Goal: Task Accomplishment & Management: Manage account settings

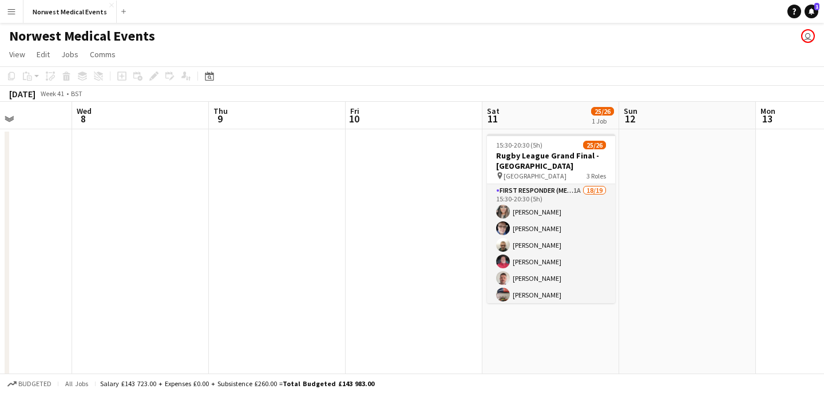
scroll to position [0, 450]
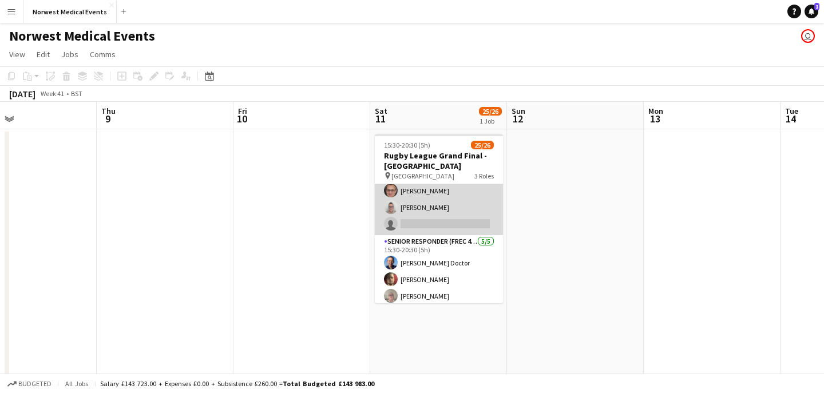
click at [456, 225] on app-card-role "First Responder (Medical) 1A 18/19 15:30-20:30 (5h) [PERSON_NAME] [PERSON_NAME]…" at bounding box center [439, 67] width 128 height 338
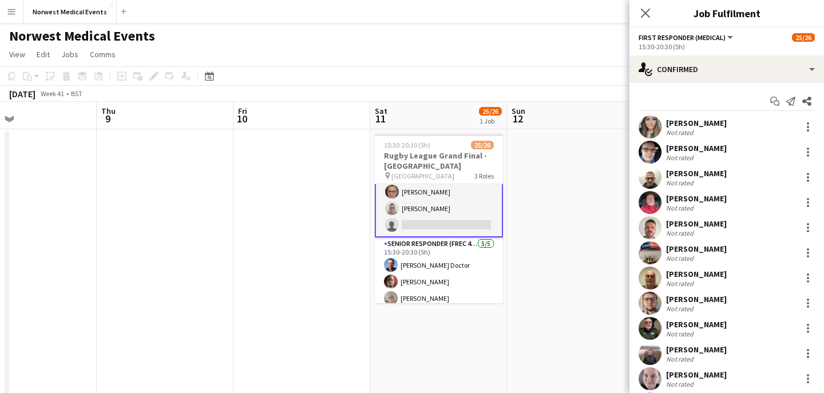
scroll to position [288, 0]
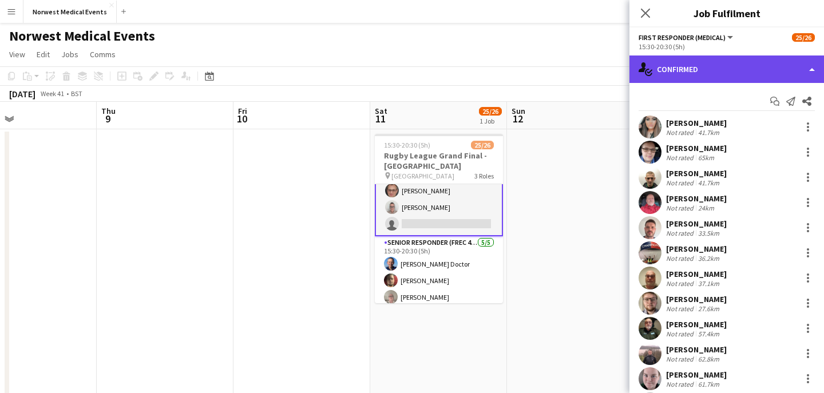
click at [711, 64] on div "single-neutral-actions-check-2 Confirmed" at bounding box center [726, 69] width 195 height 27
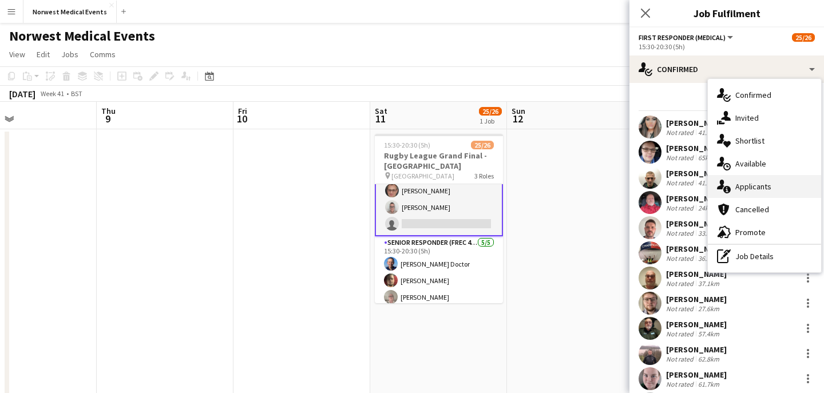
click at [759, 185] on span "Applicants" at bounding box center [753, 186] width 36 height 10
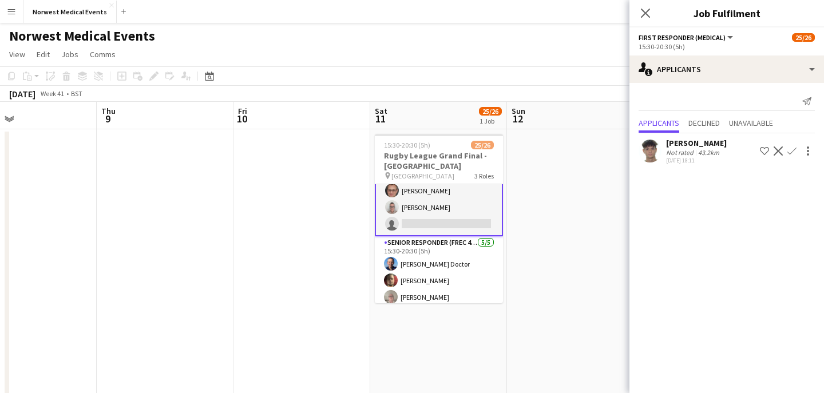
click at [792, 150] on app-icon "Confirm" at bounding box center [791, 150] width 9 height 9
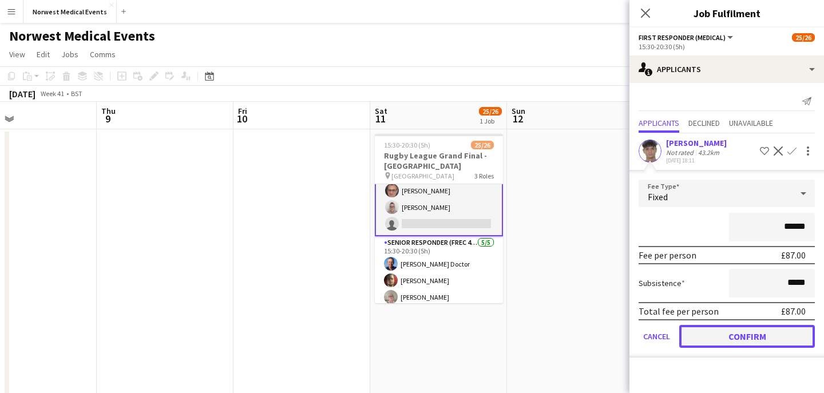
click at [760, 342] on button "Confirm" at bounding box center [747, 336] width 136 height 23
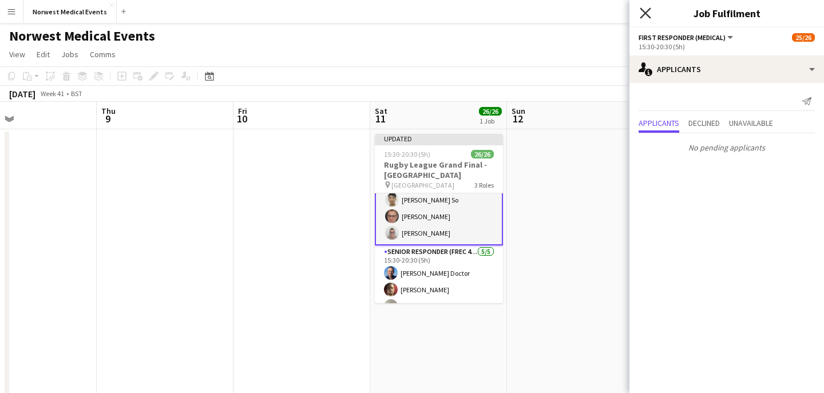
click at [648, 8] on icon "Close pop-in" at bounding box center [645, 12] width 11 height 11
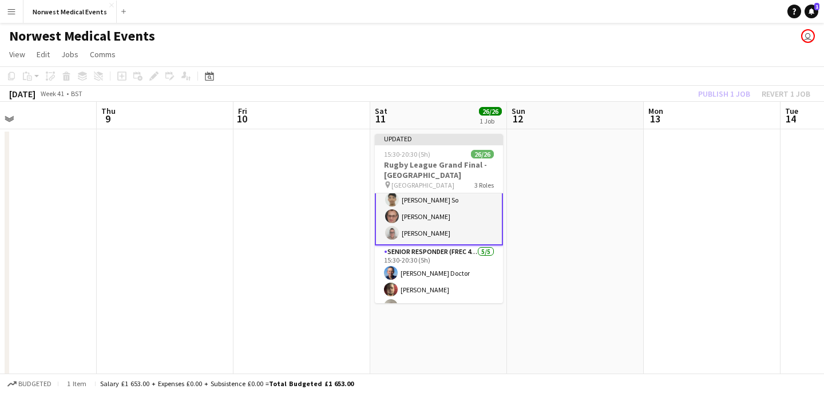
click at [714, 90] on div "Publish 1 job Revert 1 job" at bounding box center [754, 93] width 140 height 15
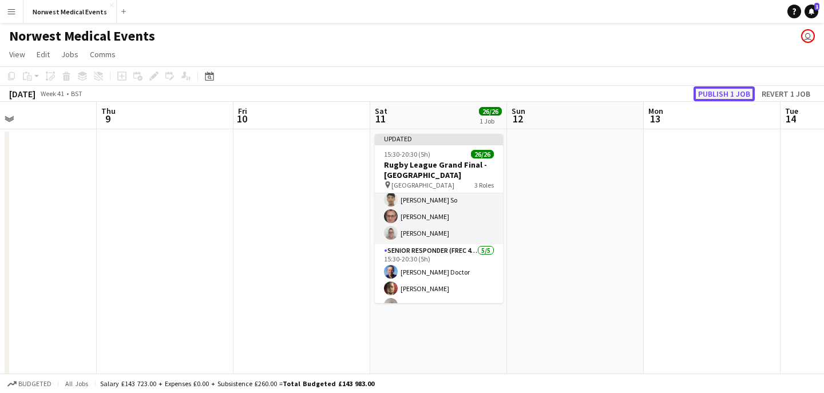
click at [715, 90] on button "Publish 1 job" at bounding box center [724, 93] width 61 height 15
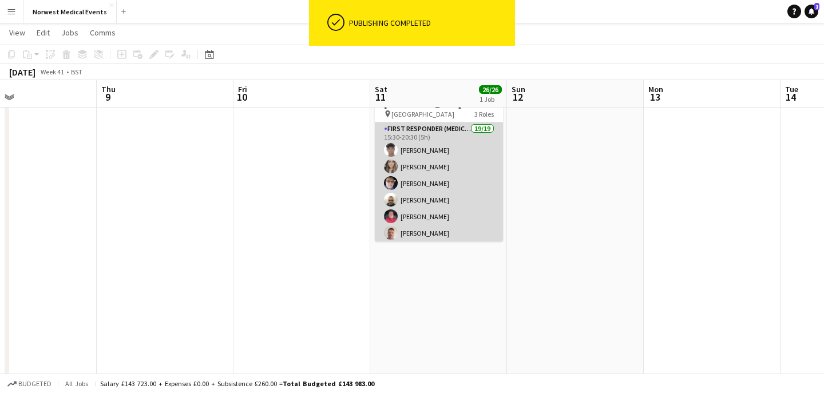
scroll to position [0, 0]
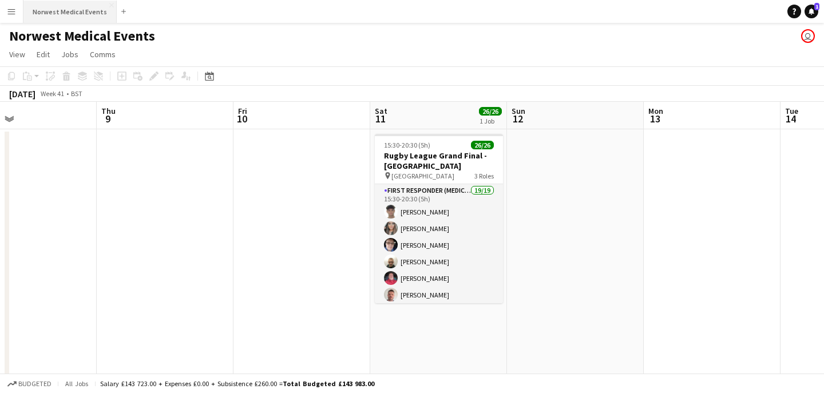
click at [61, 14] on button "Norwest Medical Events Close" at bounding box center [69, 12] width 93 height 22
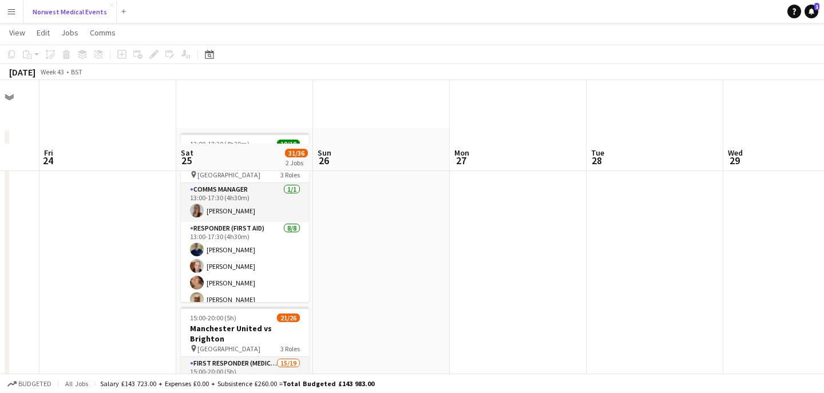
scroll to position [135, 0]
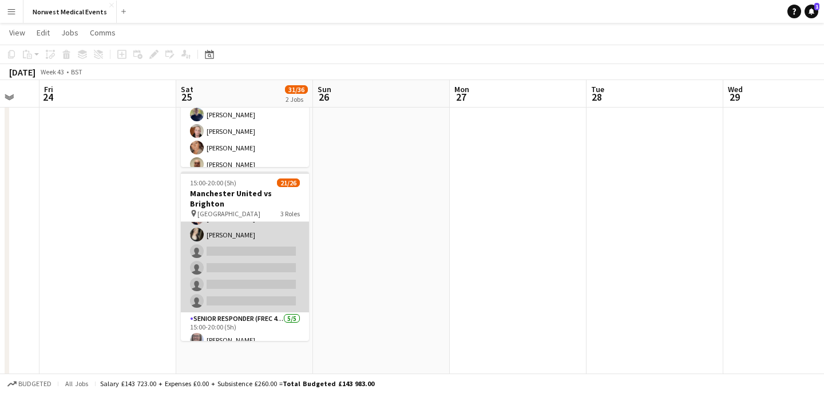
click at [275, 265] on app-card-role "First Responder (Medical) 15/19 15:00-20:00 (5h) [PERSON_NAME] [PERSON_NAME] [P…" at bounding box center [245, 144] width 128 height 338
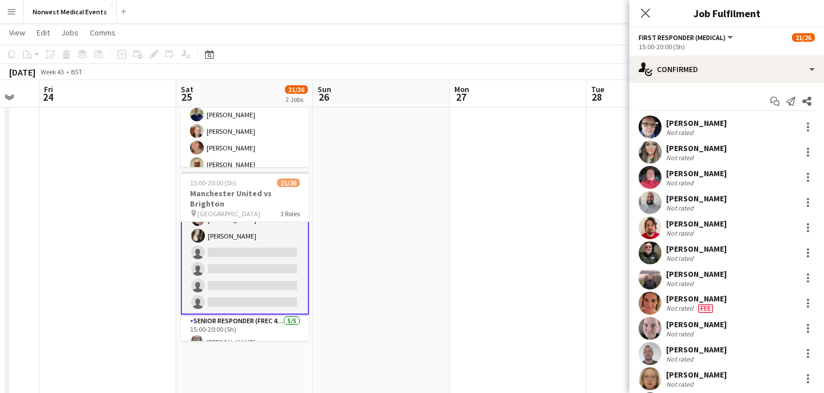
scroll to position [248, 0]
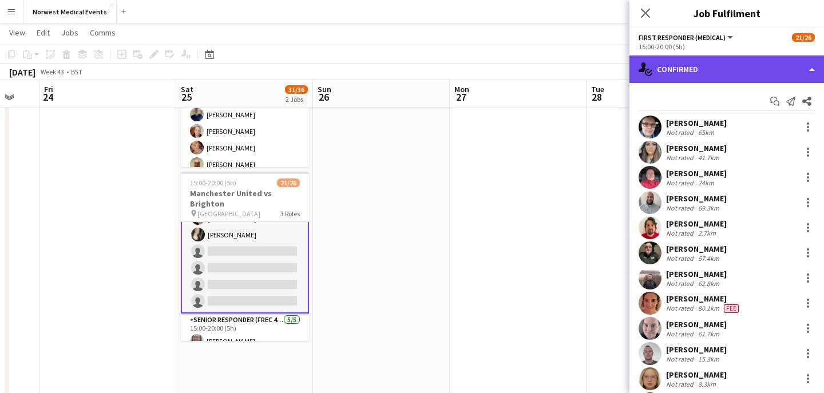
click at [721, 70] on div "single-neutral-actions-check-2 Confirmed" at bounding box center [726, 69] width 195 height 27
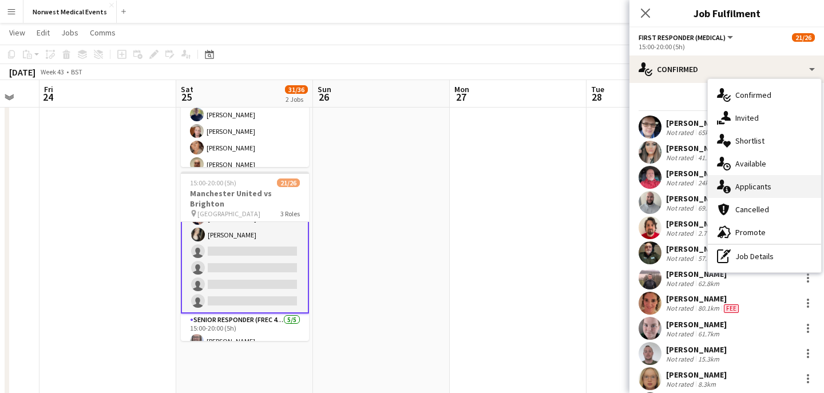
click at [767, 184] on span "Applicants" at bounding box center [753, 186] width 36 height 10
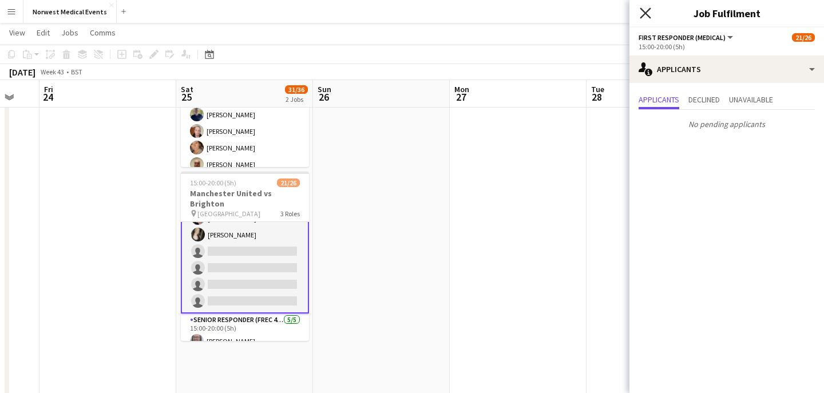
click at [648, 11] on icon "Close pop-in" at bounding box center [645, 12] width 11 height 11
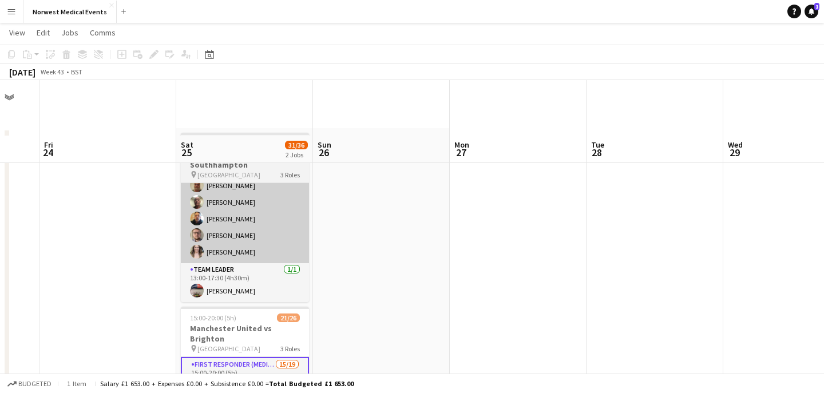
scroll to position [265, 0]
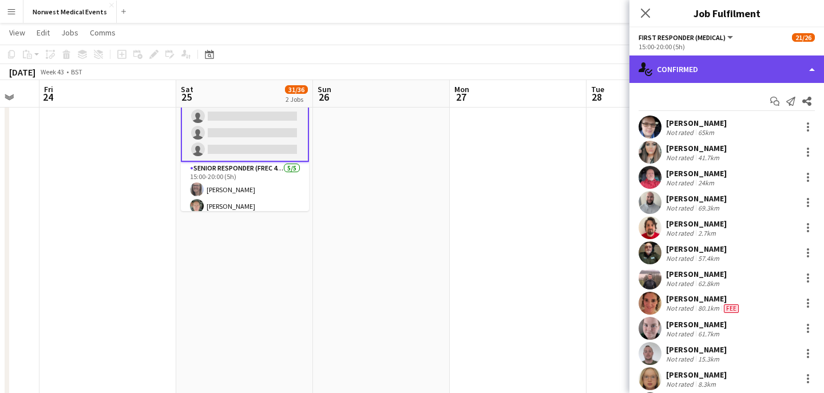
click at [701, 72] on div "single-neutral-actions-check-2 Confirmed" at bounding box center [726, 69] width 195 height 27
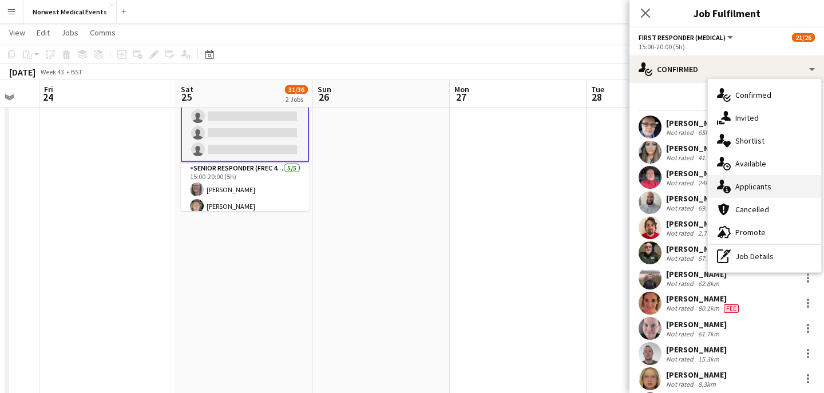
click at [776, 190] on div "single-neutral-actions-information Applicants" at bounding box center [764, 186] width 113 height 23
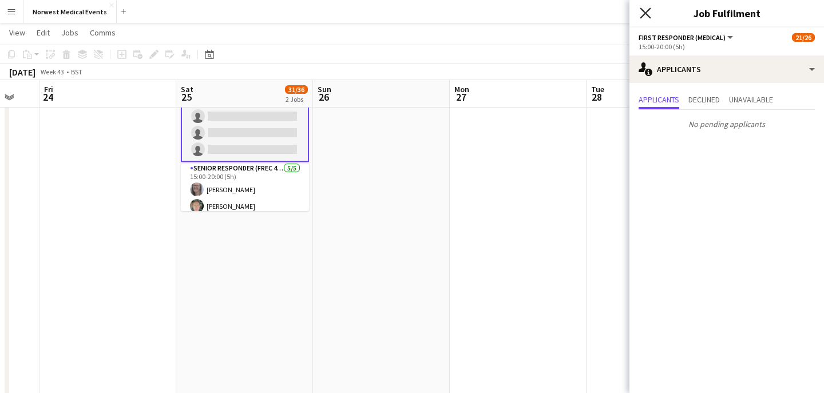
click at [646, 13] on icon at bounding box center [645, 12] width 11 height 11
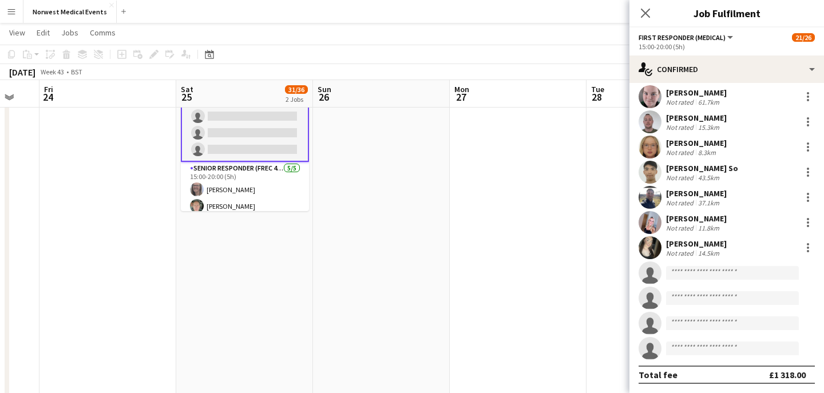
scroll to position [0, 0]
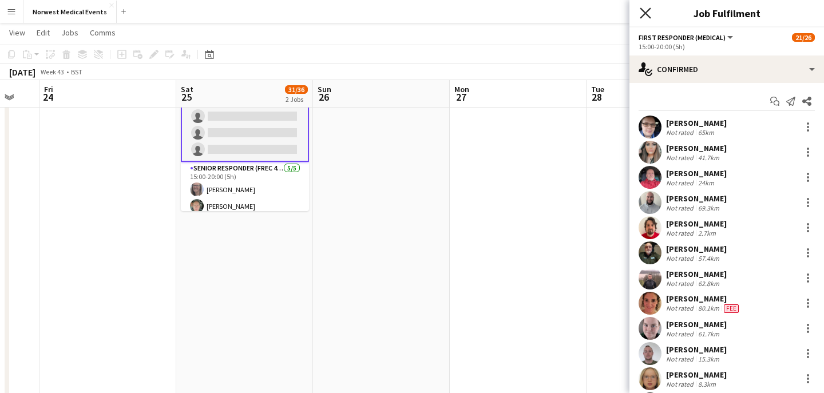
click at [645, 14] on icon at bounding box center [645, 12] width 11 height 11
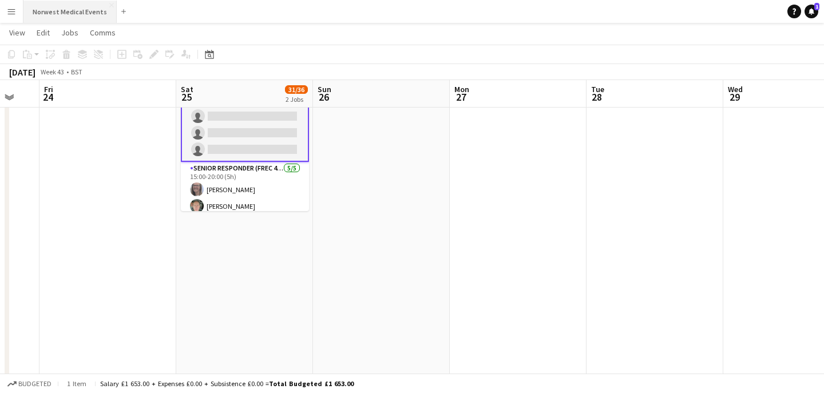
click at [64, 9] on button "Norwest Medical Events Close" at bounding box center [69, 12] width 93 height 22
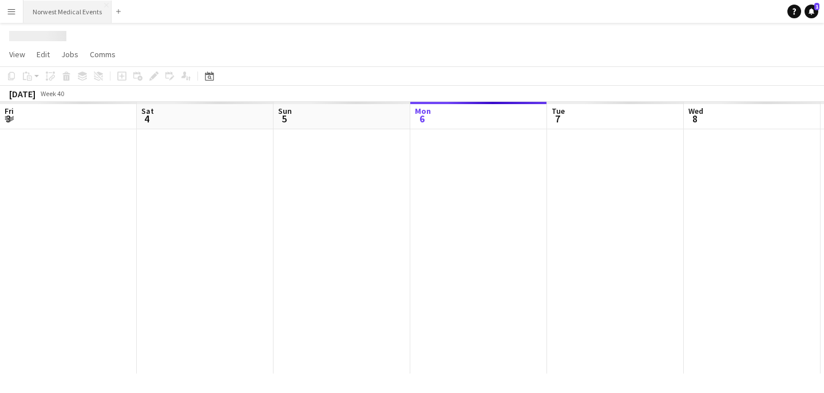
scroll to position [0, 274]
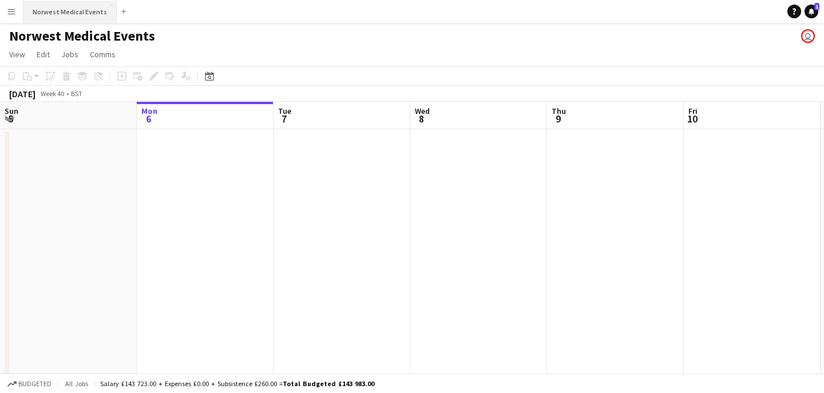
click at [82, 11] on button "Norwest Medical Events Close" at bounding box center [69, 12] width 93 height 22
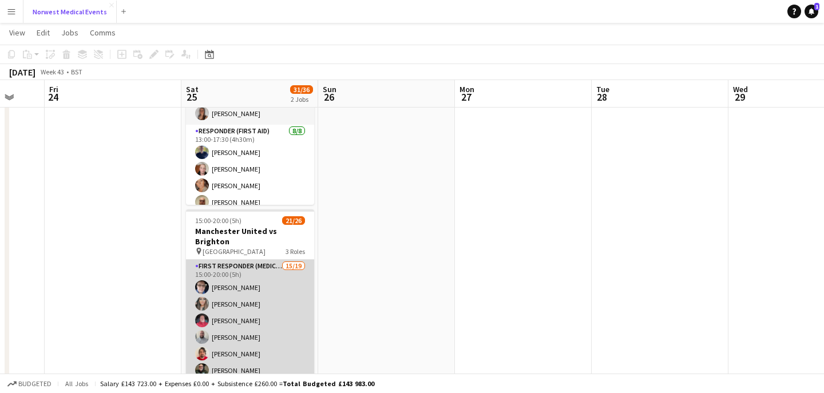
scroll to position [108, 0]
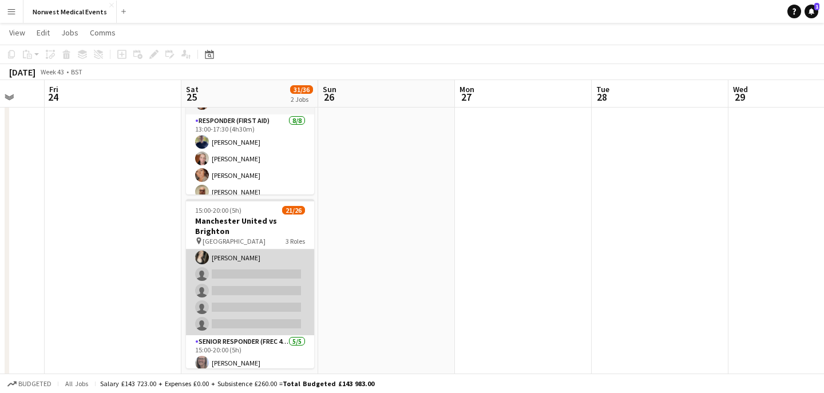
click at [264, 280] on app-card-role "First Responder (Medical) 15/19 15:00-20:00 (5h) [PERSON_NAME] [PERSON_NAME] [P…" at bounding box center [250, 167] width 128 height 338
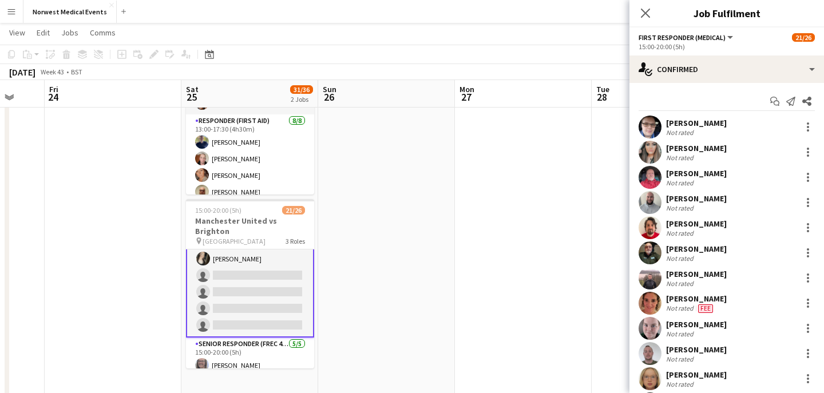
scroll to position [253, 0]
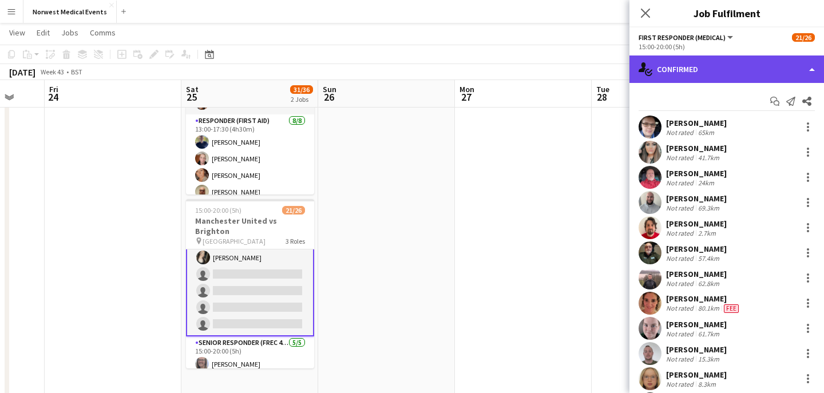
click at [739, 80] on div "single-neutral-actions-check-2 Confirmed" at bounding box center [726, 69] width 195 height 27
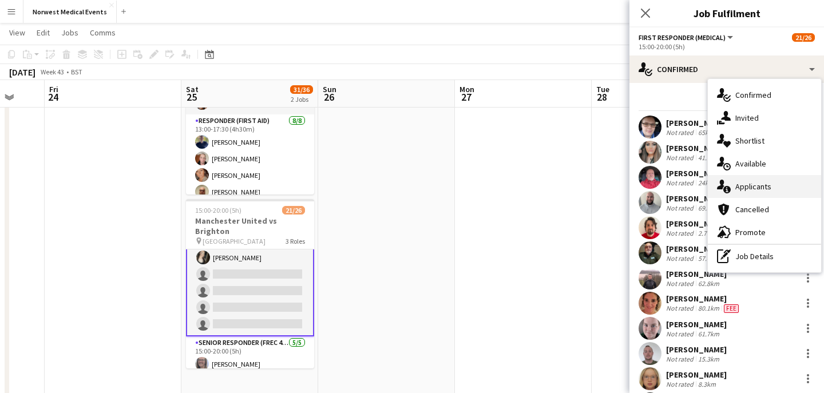
click at [759, 189] on span "Applicants" at bounding box center [753, 186] width 36 height 10
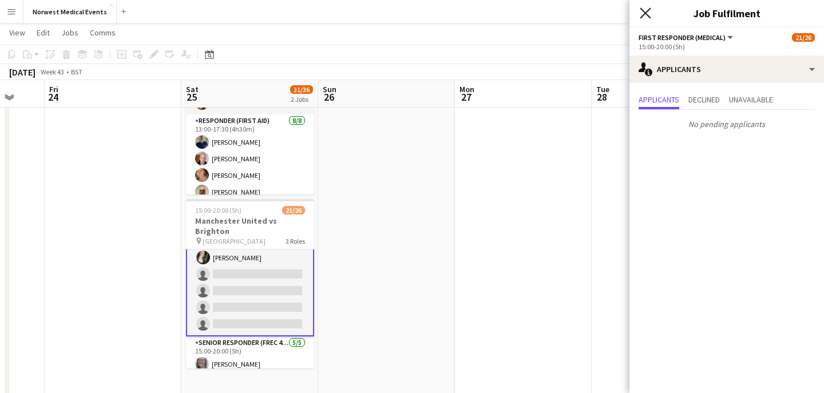
click at [644, 14] on icon at bounding box center [645, 12] width 11 height 11
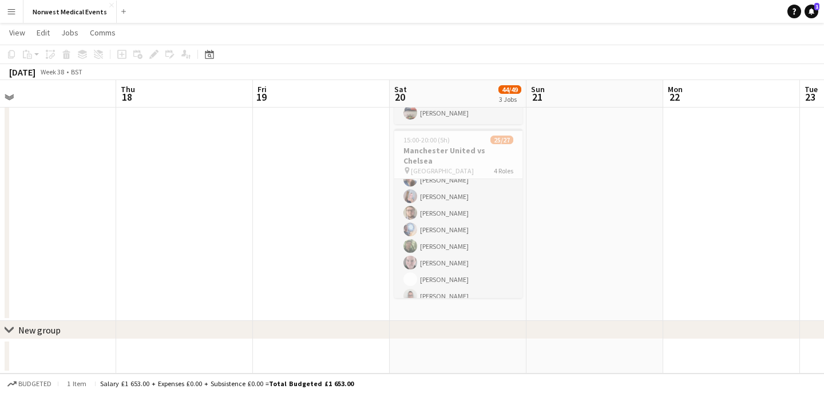
scroll to position [206, 0]
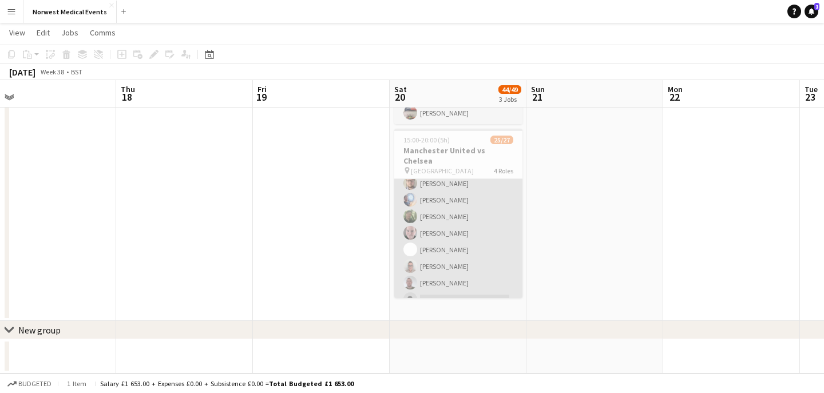
click at [489, 225] on app-card-role "First Responder (Medical) 18/19 15:00-20:00 (5h) [PERSON_NAME] [PERSON_NAME] [P…" at bounding box center [458, 142] width 128 height 338
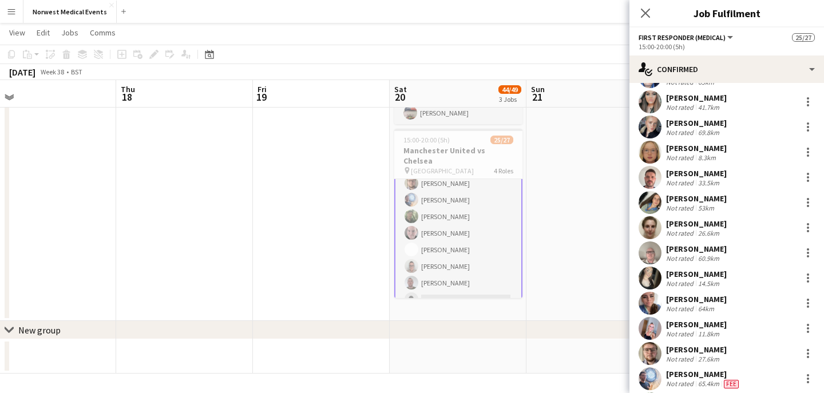
scroll to position [101, 0]
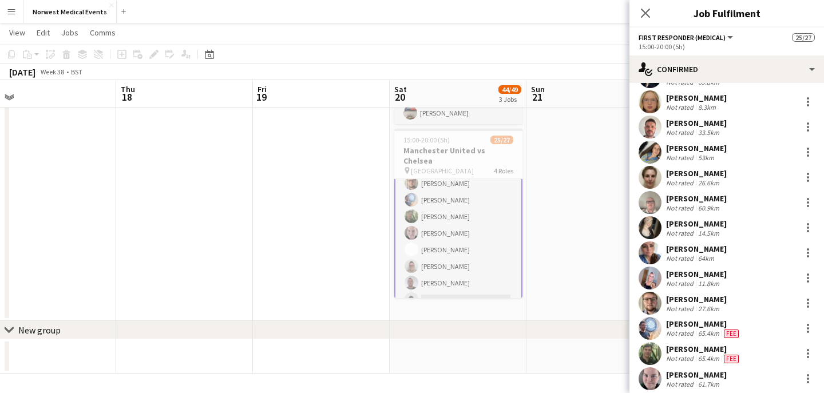
click at [680, 322] on div "[PERSON_NAME]" at bounding box center [703, 324] width 75 height 10
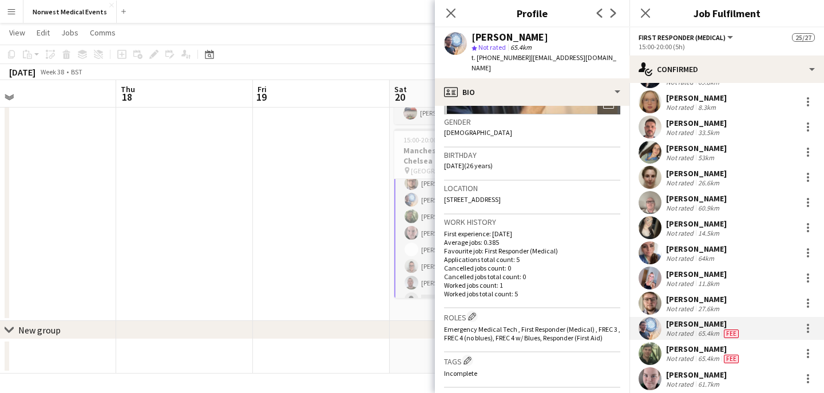
scroll to position [285, 0]
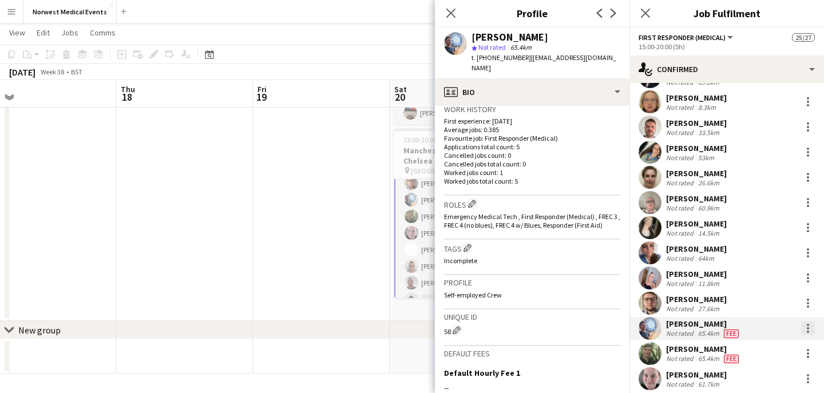
click at [807, 326] on div at bounding box center [808, 329] width 14 height 14
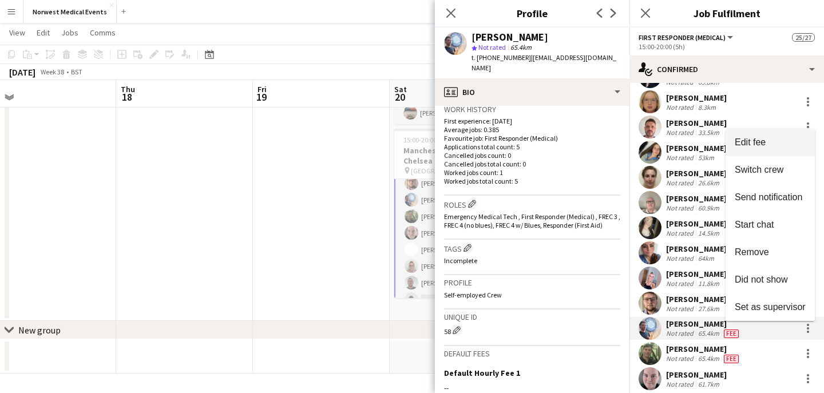
click at [760, 150] on button "Edit fee" at bounding box center [770, 142] width 89 height 27
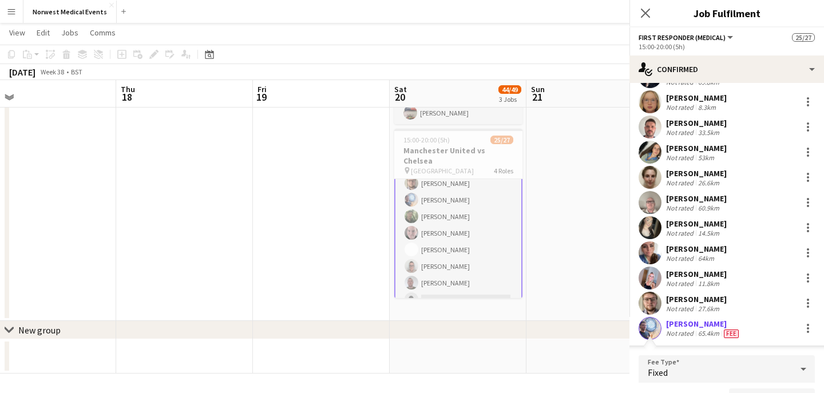
scroll to position [125, 0]
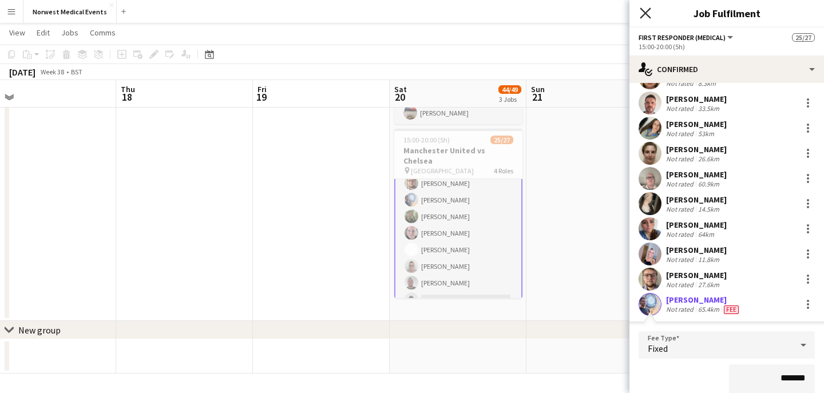
click at [649, 13] on icon "Close pop-in" at bounding box center [645, 12] width 11 height 11
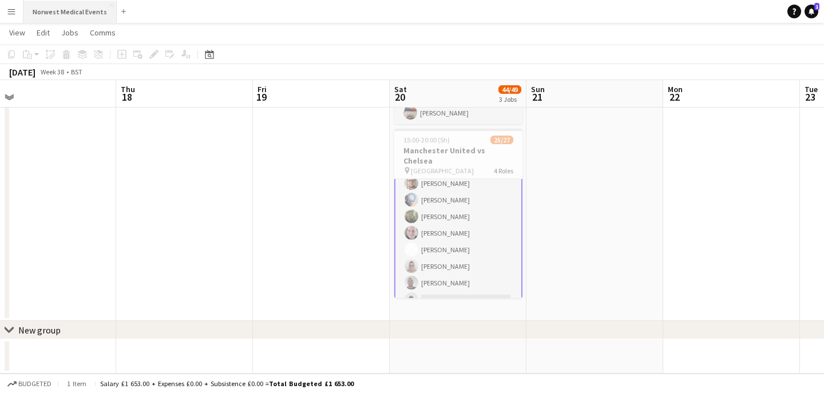
click at [58, 7] on button "Norwest Medical Events Close" at bounding box center [69, 12] width 93 height 22
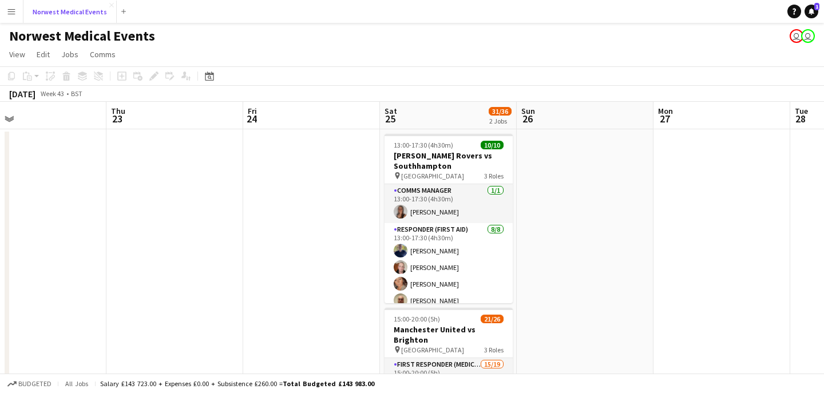
scroll to position [0, 588]
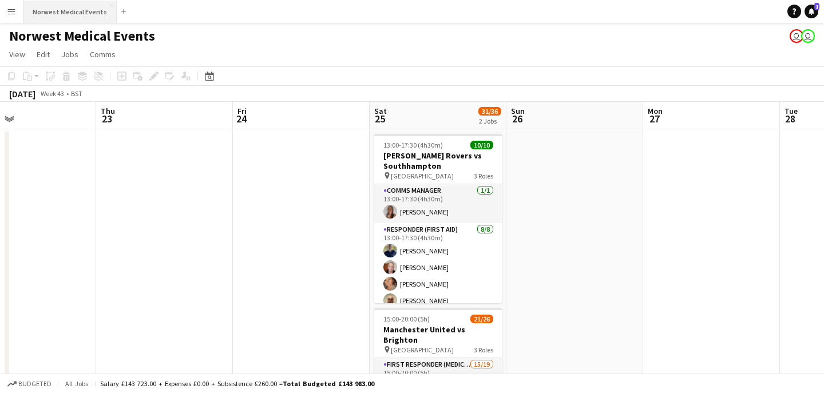
click at [76, 9] on button "Norwest Medical Events Close" at bounding box center [69, 12] width 93 height 22
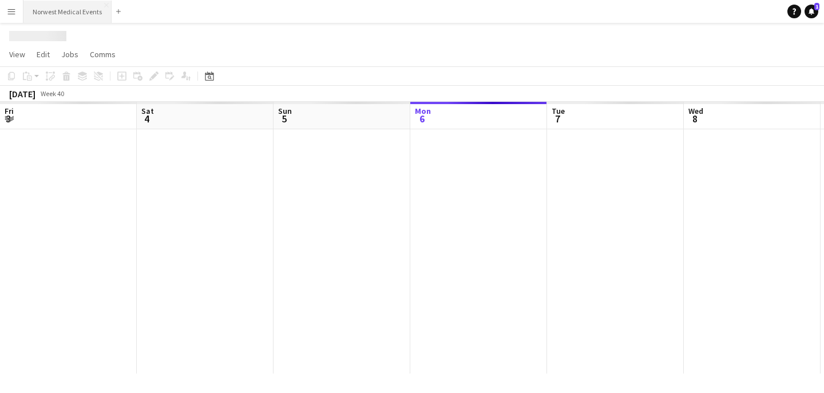
scroll to position [0, 274]
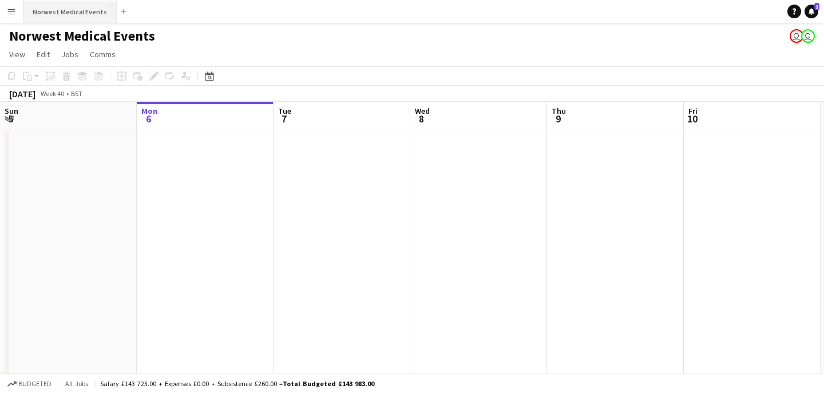
click at [69, 15] on button "Norwest Medical Events Close" at bounding box center [69, 12] width 93 height 22
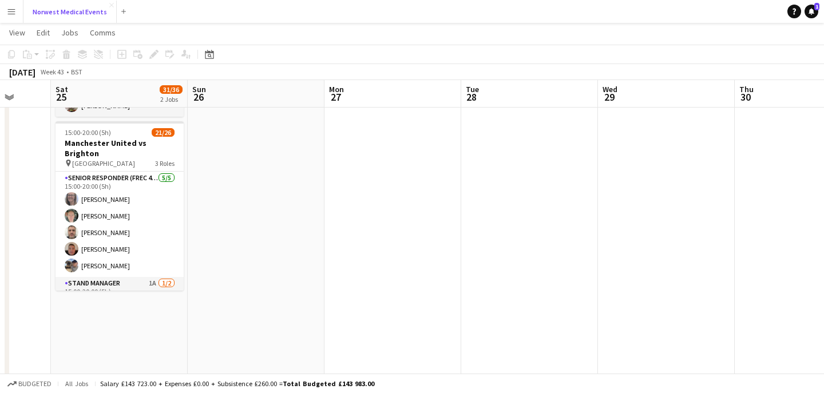
scroll to position [369, 0]
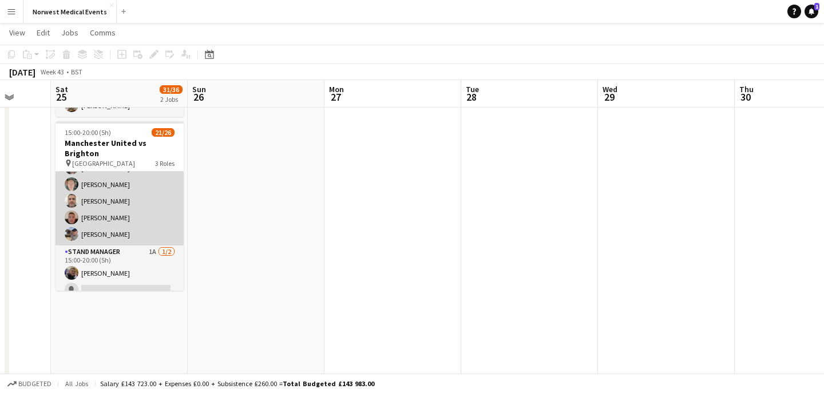
click at [96, 204] on app-card-role "Senior Responder (FREC 4 or Above) [DATE] 15:00-20:00 (5h) [PERSON_NAME] [PERSO…" at bounding box center [120, 192] width 128 height 105
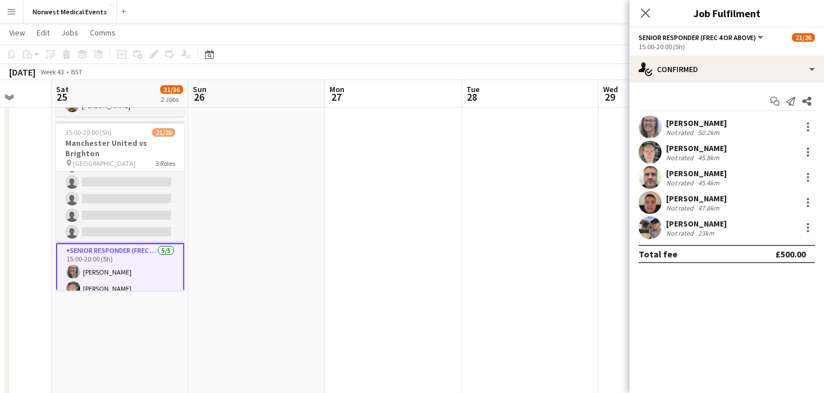
click at [97, 203] on app-card-role "First Responder (Medical) 15/19 15:00-20:00 (5h) [PERSON_NAME] [PERSON_NAME] [P…" at bounding box center [120, 75] width 128 height 338
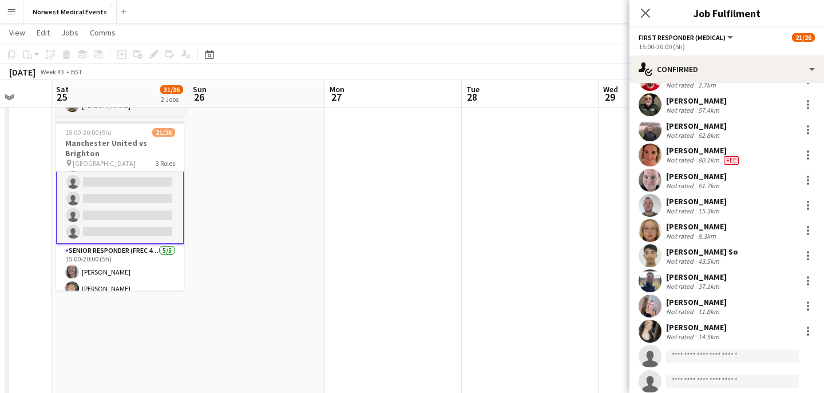
scroll to position [232, 0]
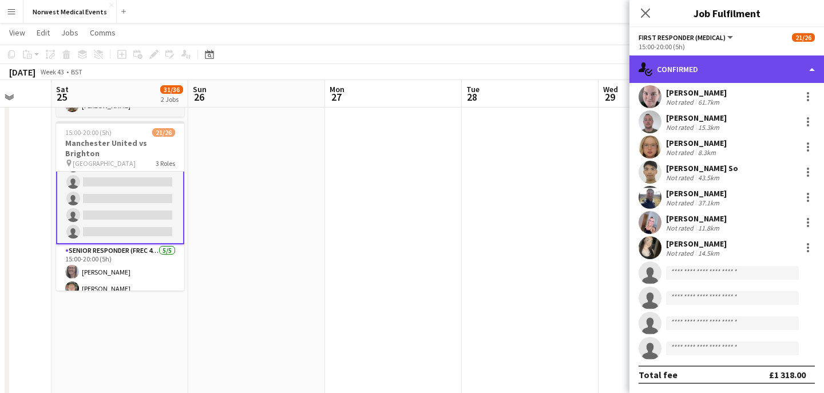
click at [701, 73] on div "single-neutral-actions-check-2 Confirmed" at bounding box center [726, 69] width 195 height 27
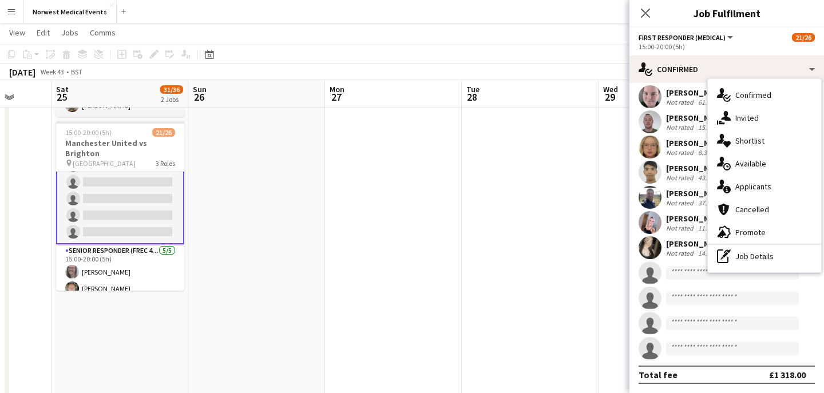
click at [741, 180] on div "single-neutral-actions-information Applicants" at bounding box center [764, 186] width 113 height 23
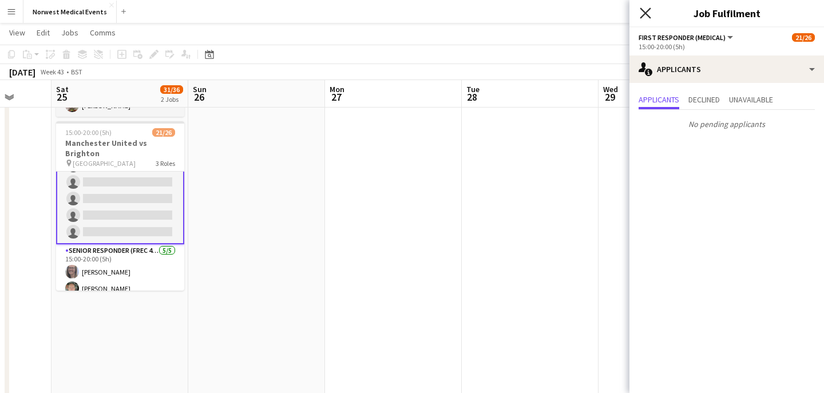
click at [644, 10] on icon "Close pop-in" at bounding box center [645, 12] width 11 height 11
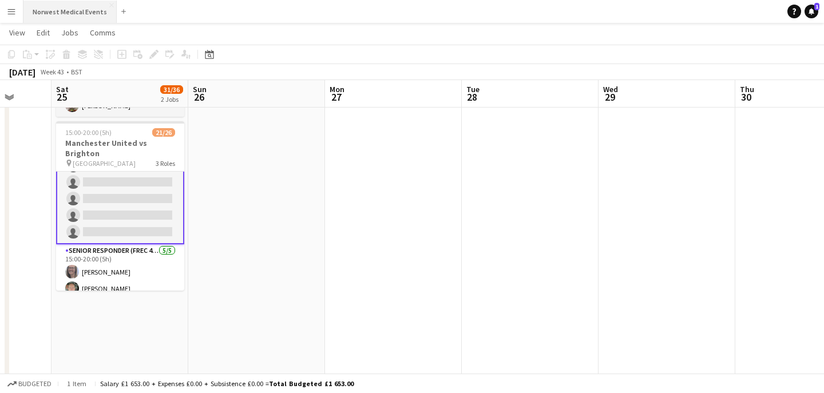
click at [81, 6] on button "Norwest Medical Events Close" at bounding box center [69, 12] width 93 height 22
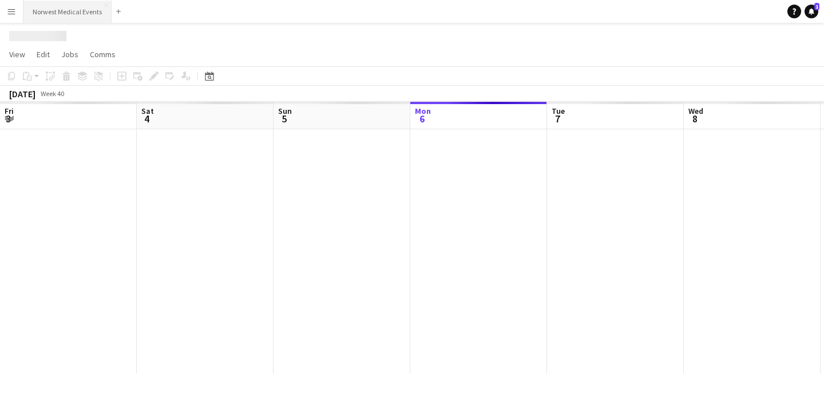
scroll to position [0, 274]
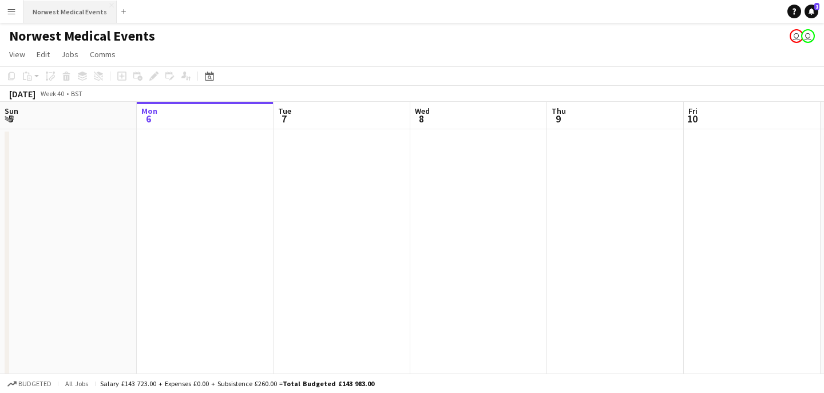
click at [81, 13] on button "Norwest Medical Events Close" at bounding box center [69, 12] width 93 height 22
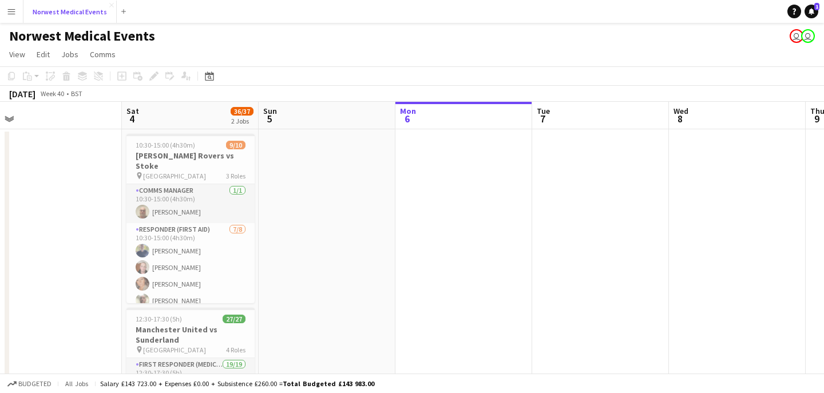
scroll to position [0, 290]
click at [9, 11] on app-icon "Menu" at bounding box center [11, 11] width 9 height 9
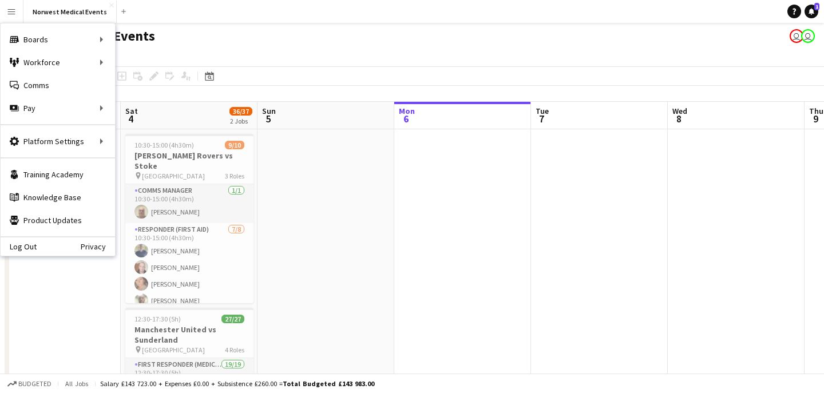
click at [342, 207] on app-date-cell at bounding box center [325, 314] width 137 height 371
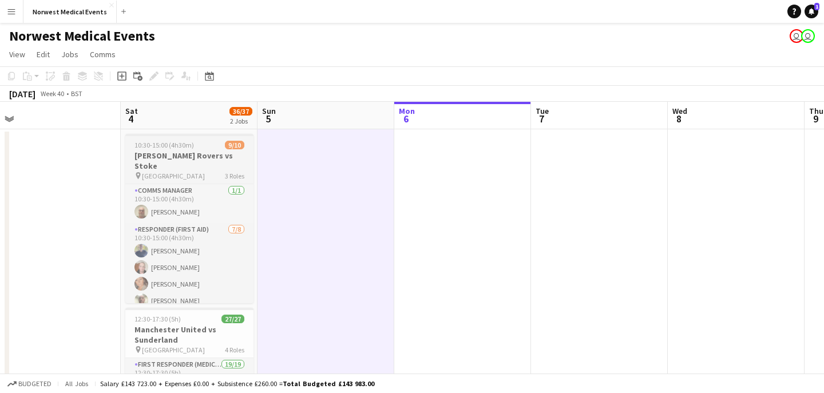
click at [215, 171] on div "pin [GEOGRAPHIC_DATA] 3 Roles" at bounding box center [189, 175] width 128 height 9
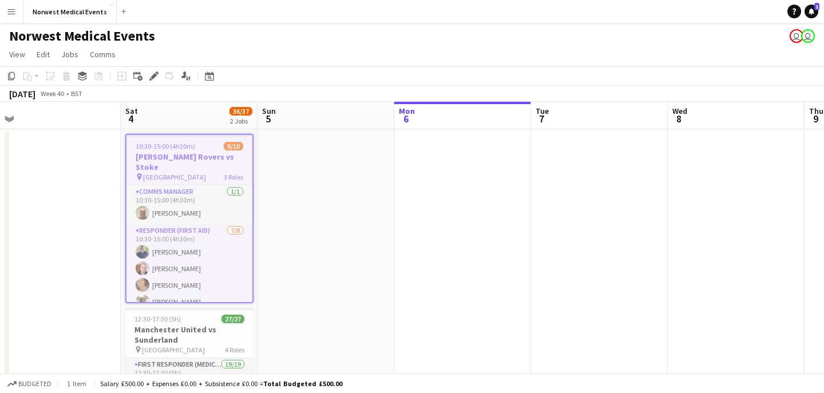
click at [461, 164] on app-date-cell at bounding box center [462, 314] width 137 height 371
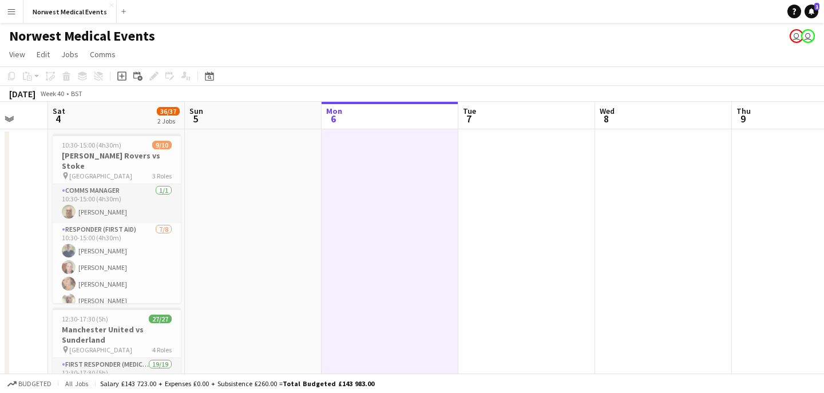
scroll to position [0, 336]
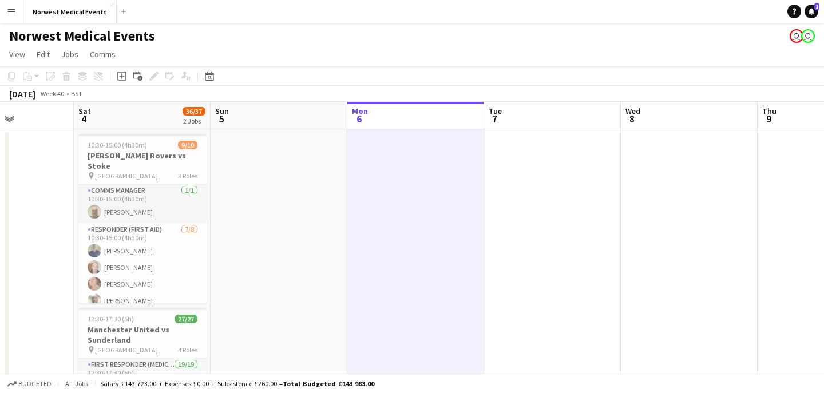
click at [270, 179] on app-date-cell at bounding box center [279, 314] width 137 height 371
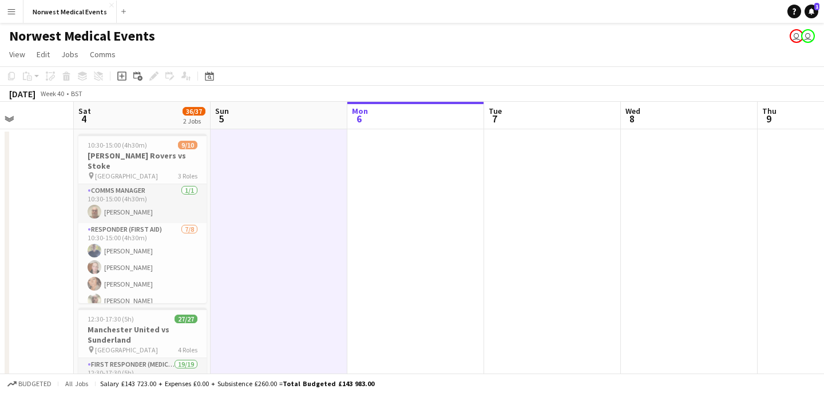
click at [382, 173] on app-date-cell at bounding box center [415, 314] width 137 height 371
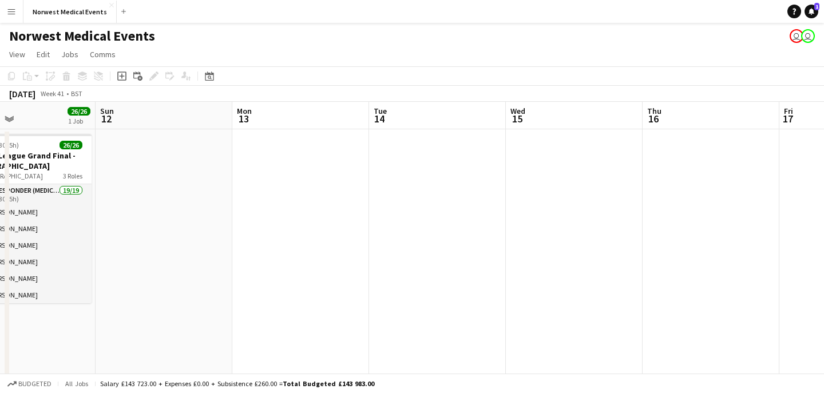
scroll to position [0, 316]
click at [84, 19] on button "Norwest Medical Events Close" at bounding box center [69, 12] width 93 height 22
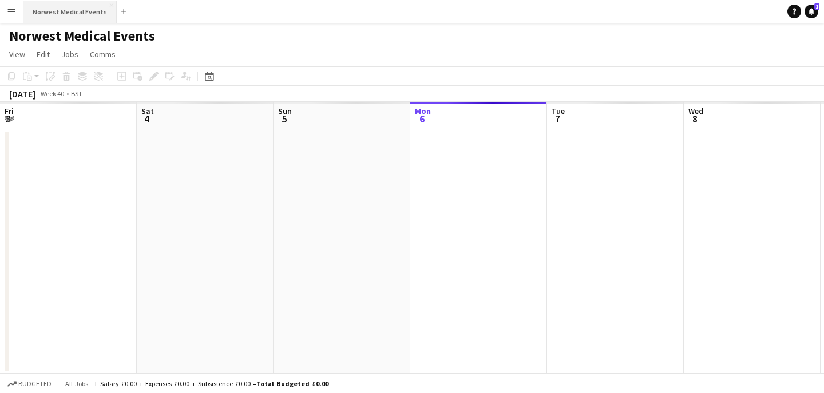
scroll to position [0, 274]
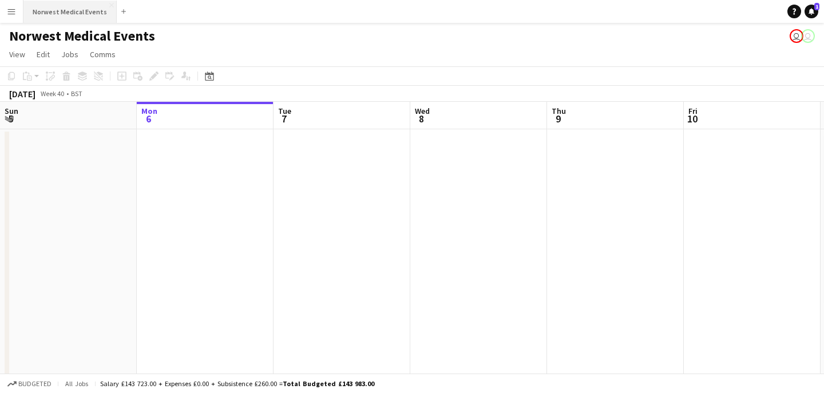
click at [76, 5] on button "Norwest Medical Events Close" at bounding box center [69, 12] width 93 height 22
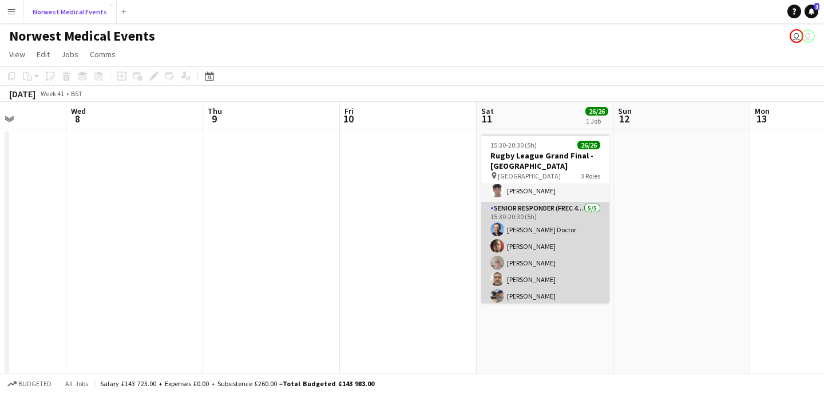
scroll to position [367, 0]
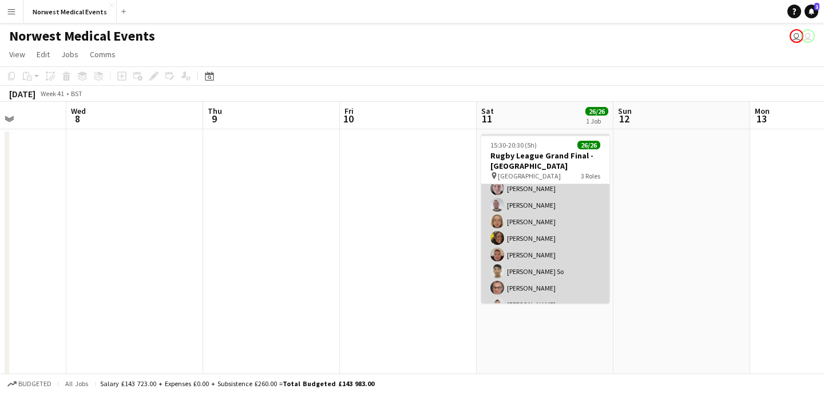
click at [557, 244] on app-card-role "First Responder (Medical) 19/19 15:30-20:30 (5h) [PERSON_NAME] [PERSON_NAME] [P…" at bounding box center [545, 164] width 128 height 338
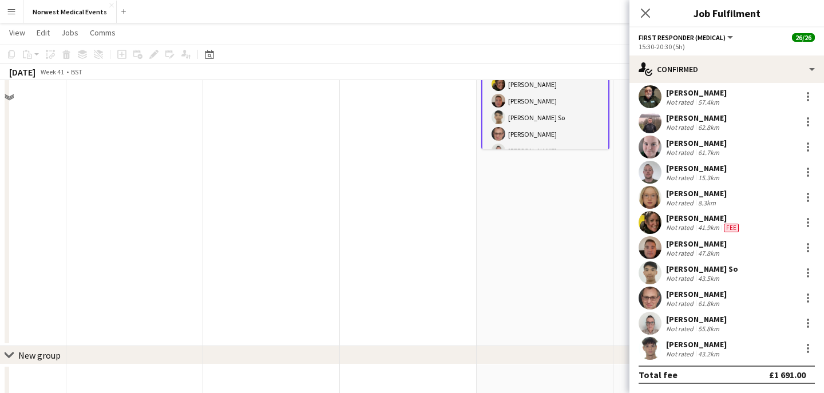
scroll to position [0, 0]
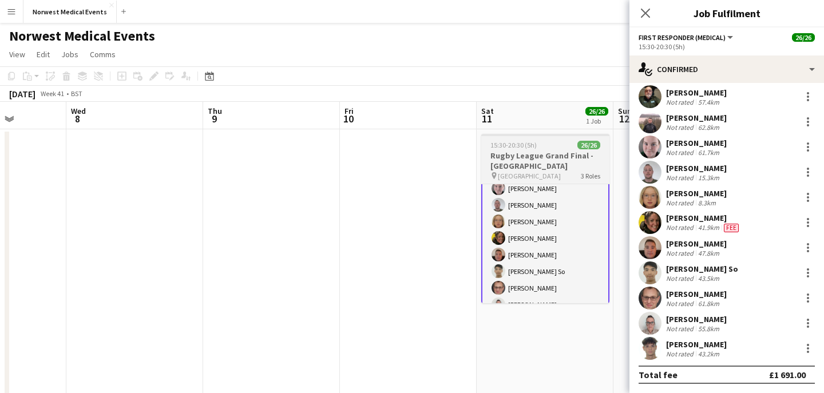
click at [542, 161] on h3 "Rugby League Grand Final - [GEOGRAPHIC_DATA]" at bounding box center [545, 160] width 128 height 21
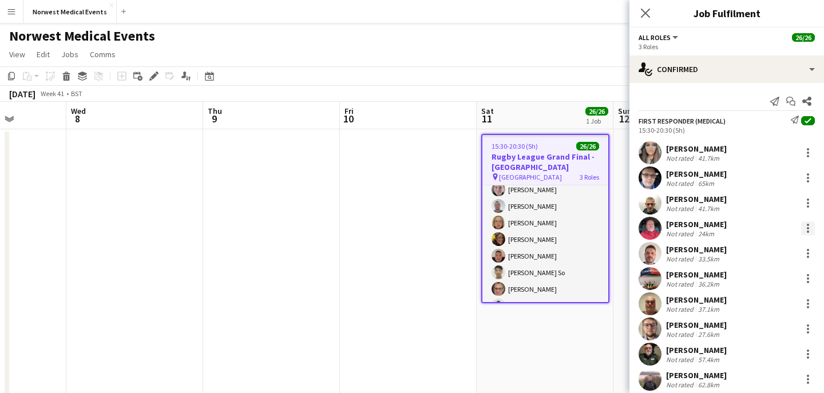
click at [807, 226] on div at bounding box center [808, 228] width 14 height 14
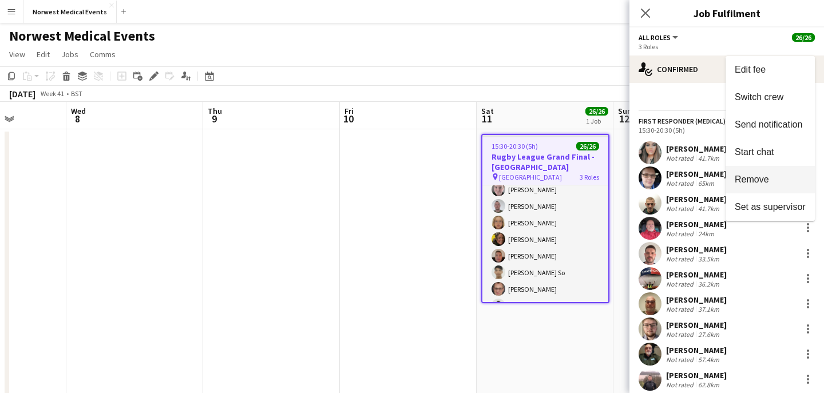
click at [785, 176] on span "Remove" at bounding box center [770, 180] width 71 height 10
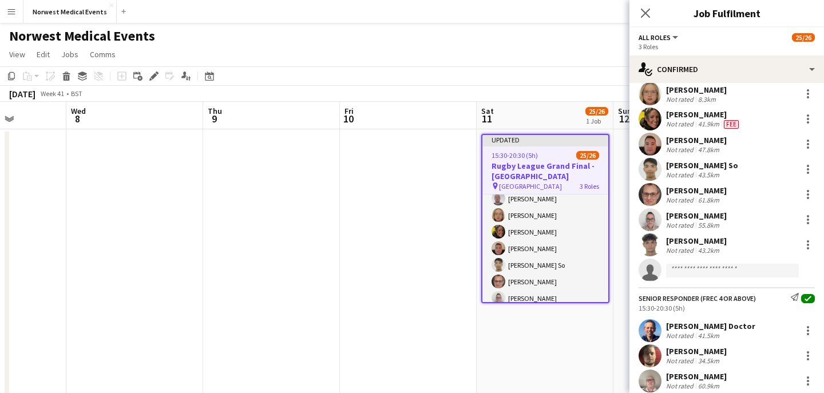
scroll to position [415, 0]
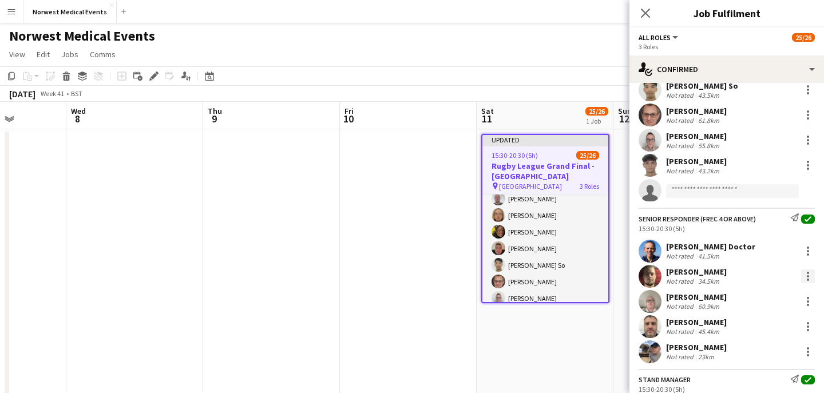
click at [809, 275] on div at bounding box center [808, 276] width 2 height 2
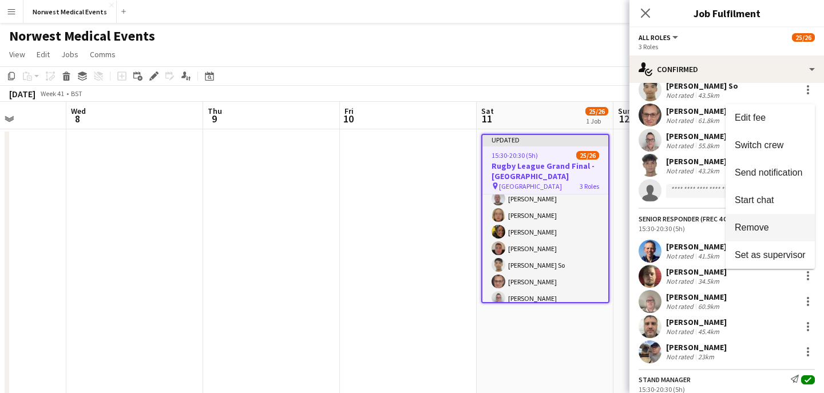
click at [780, 236] on button "Remove" at bounding box center [770, 227] width 89 height 27
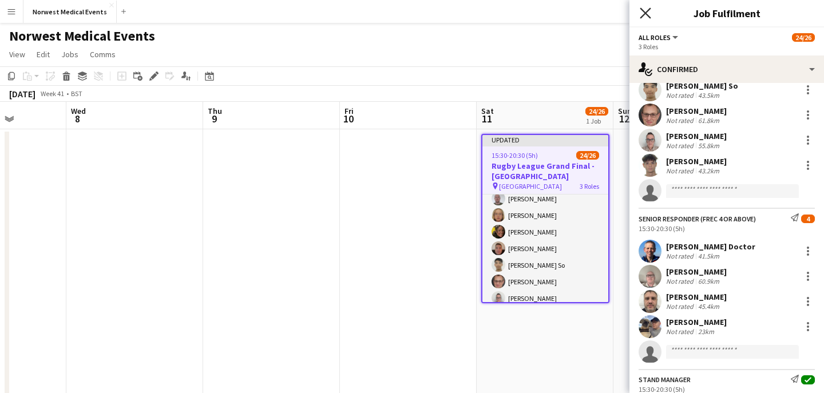
click at [645, 13] on icon at bounding box center [645, 12] width 11 height 11
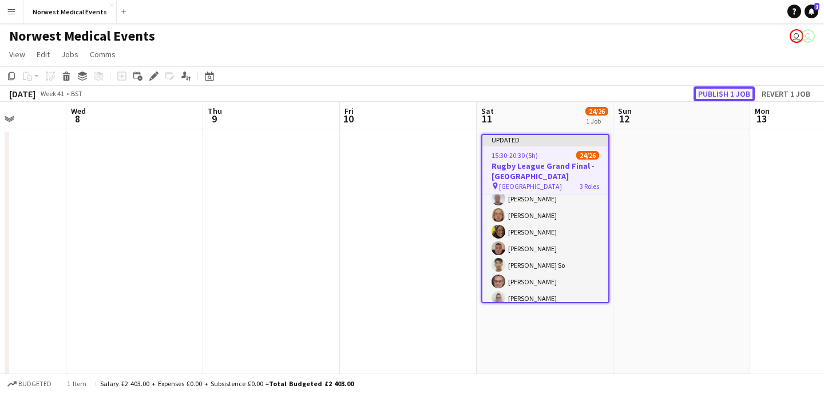
click at [716, 92] on button "Publish 1 job" at bounding box center [724, 93] width 61 height 15
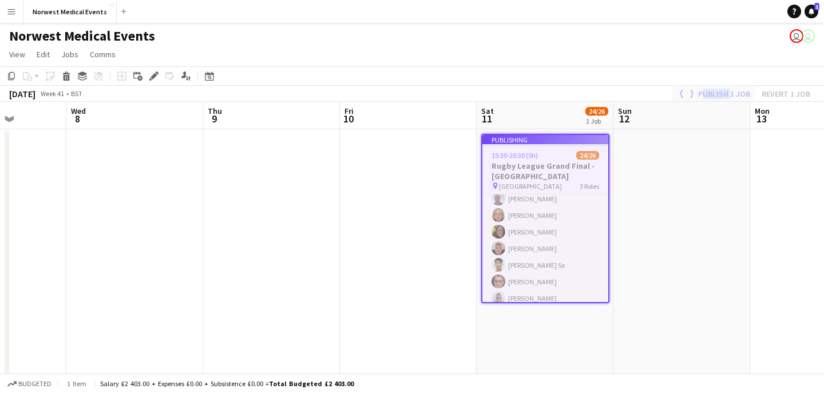
click at [716, 92] on div "Publish 1 job Revert 1 job" at bounding box center [743, 93] width 161 height 15
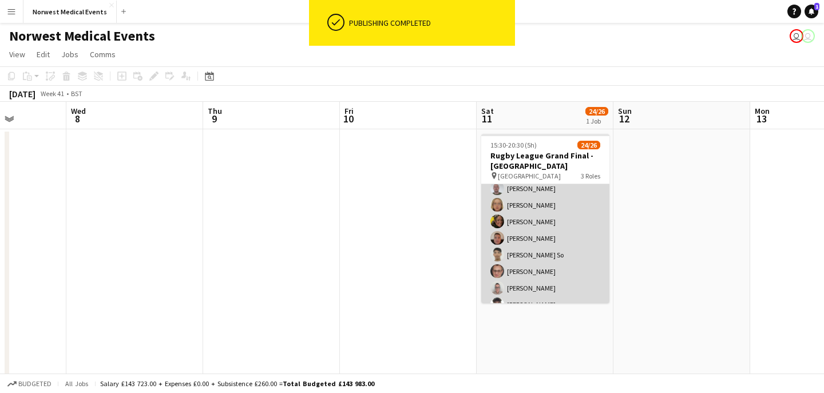
scroll to position [0, 0]
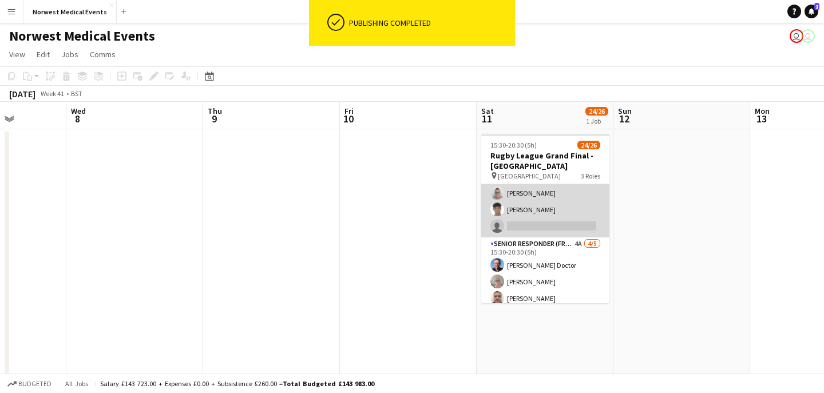
click at [567, 215] on app-card-role "First Responder (Medical) 18/19 15:30-20:30 (5h) [PERSON_NAME] [PERSON_NAME] [P…" at bounding box center [545, 69] width 128 height 338
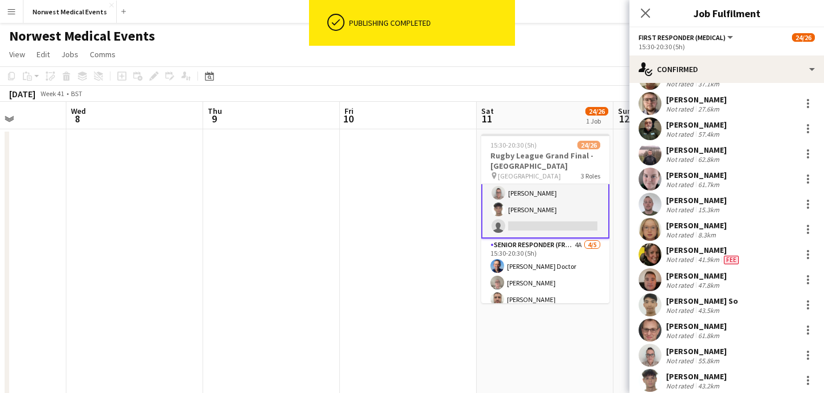
scroll to position [232, 0]
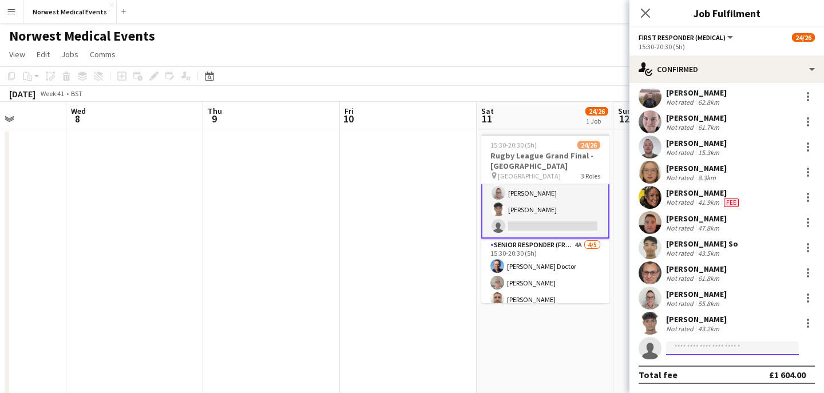
click at [706, 347] on input at bounding box center [732, 349] width 133 height 14
type input "*"
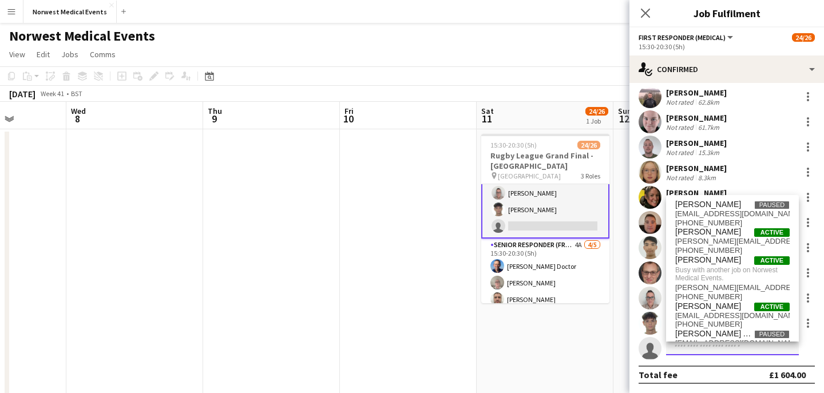
type input "*"
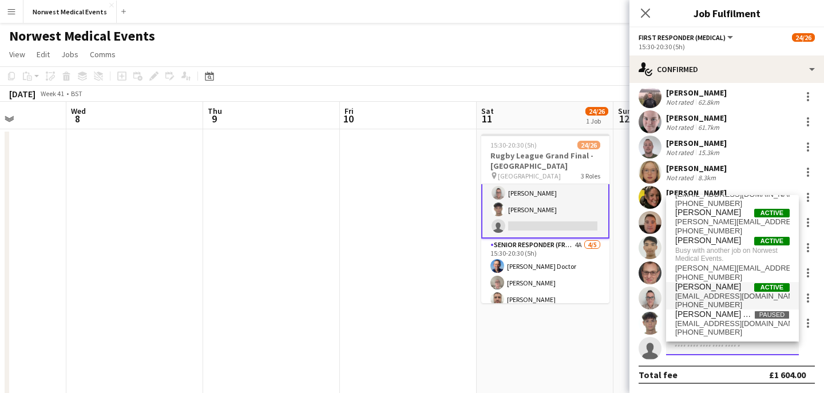
scroll to position [0, 0]
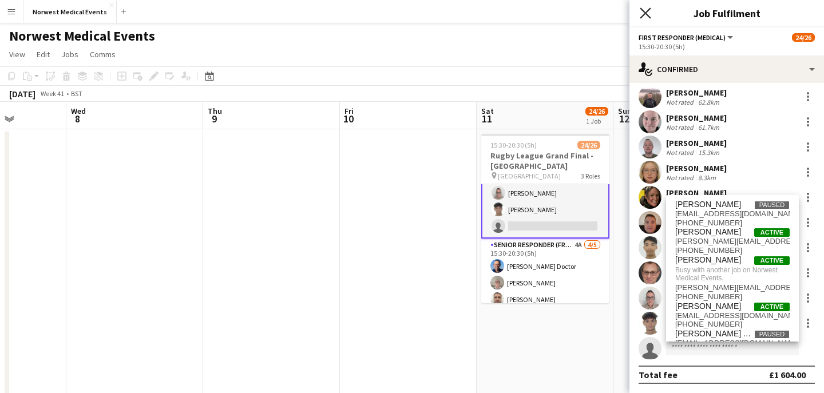
click at [646, 11] on icon at bounding box center [645, 12] width 11 height 11
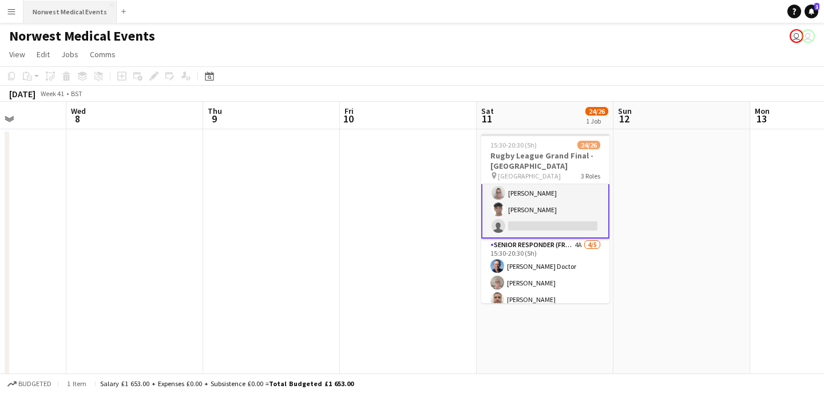
click at [78, 11] on button "Norwest Medical Events Close" at bounding box center [69, 12] width 93 height 22
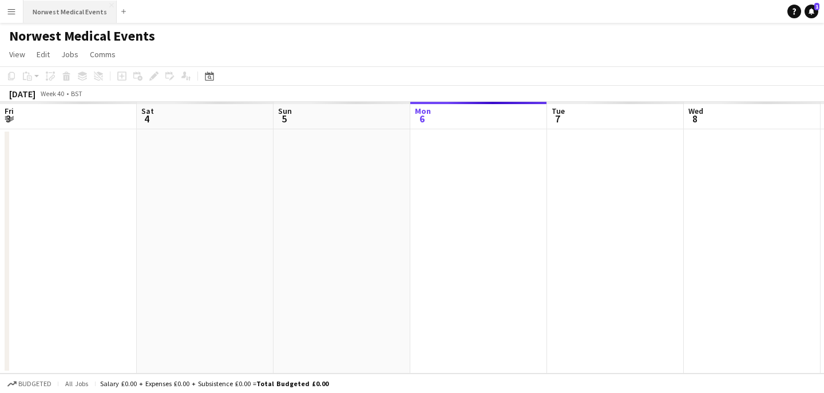
scroll to position [0, 274]
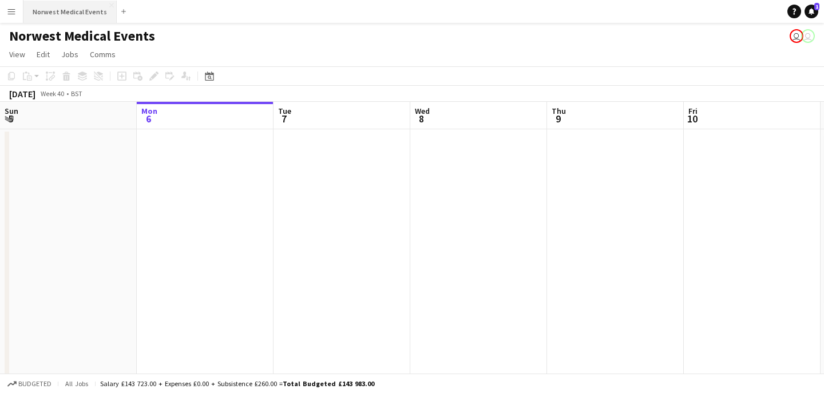
click at [79, 17] on button "Norwest Medical Events Close" at bounding box center [69, 12] width 93 height 22
